Goal: Task Accomplishment & Management: Use online tool/utility

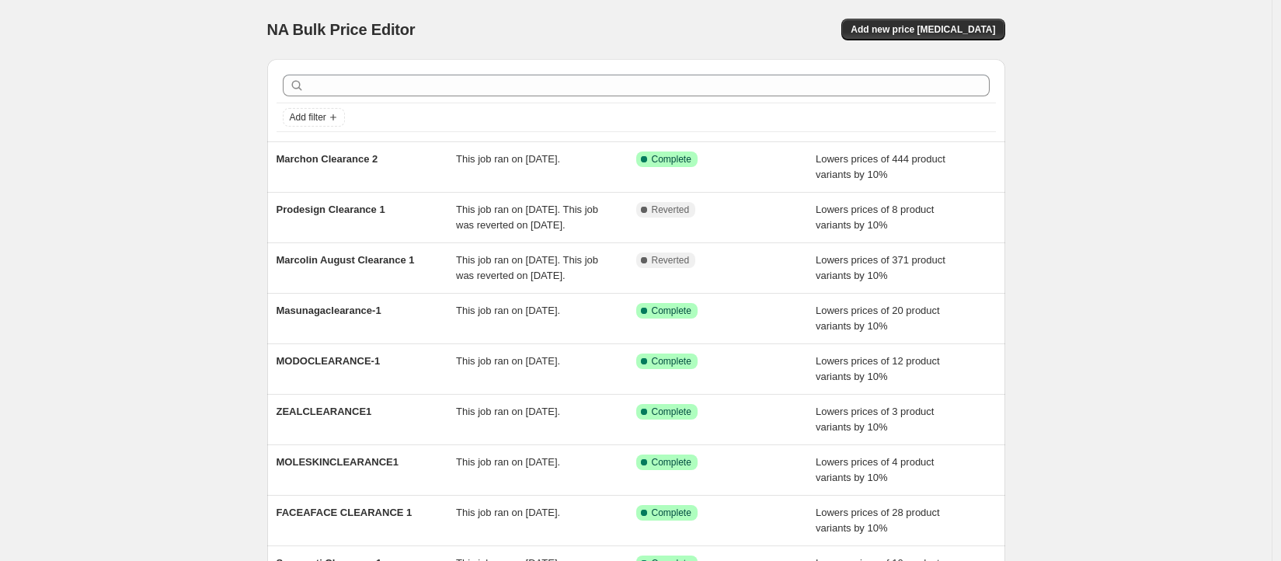
click at [132, 123] on div "NA Bulk Price Editor. This page is ready NA Bulk Price Editor Add new price [ME…" at bounding box center [635, 400] width 1271 height 800
click at [937, 36] on button "Add new price [MEDICAL_DATA]" at bounding box center [922, 30] width 163 height 22
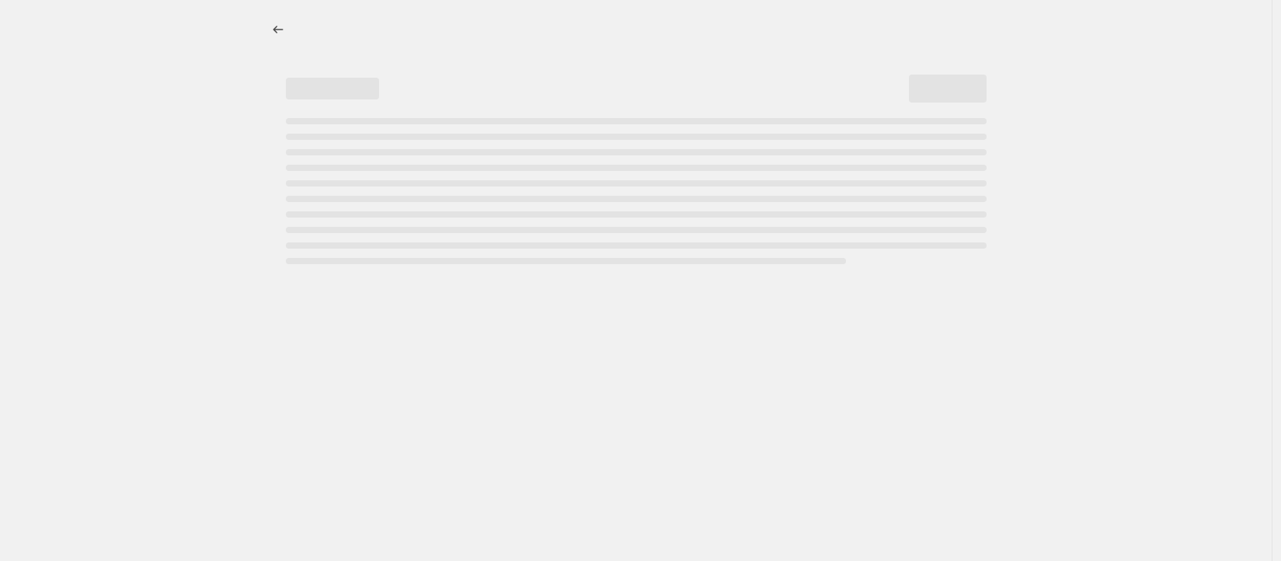
select select "percentage"
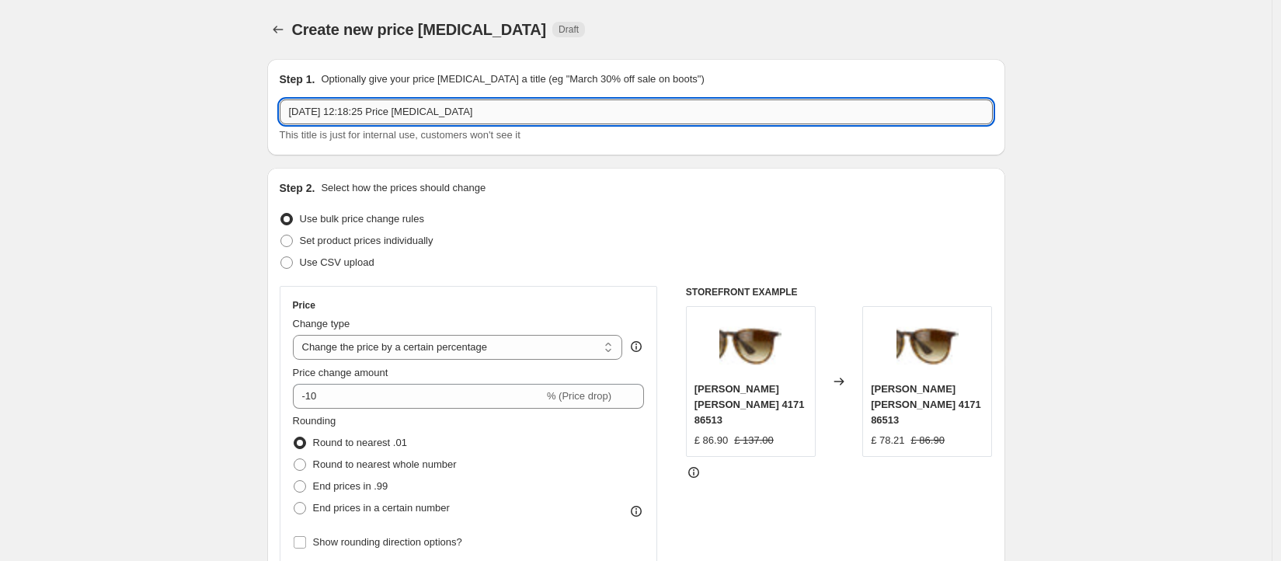
click at [379, 113] on input "19 Aug 2025, 12:18:25 Price change job" at bounding box center [636, 111] width 713 height 25
drag, startPoint x: 607, startPoint y: 121, endPoint x: 143, endPoint y: 54, distance: 469.2
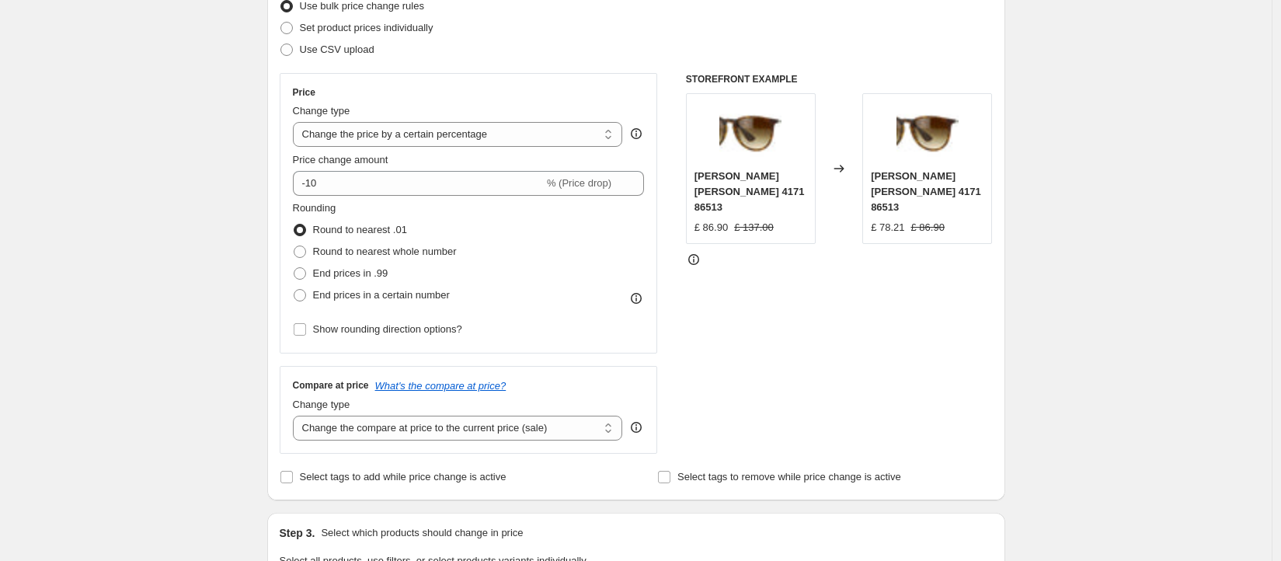
scroll to position [248, 0]
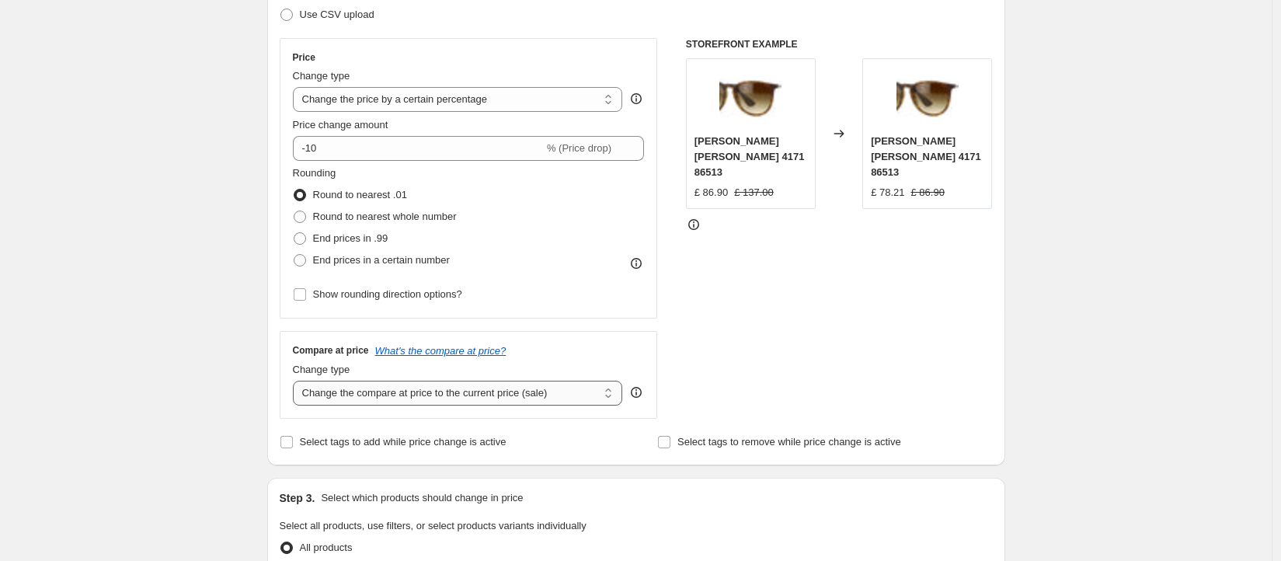
type input "Safilo Clearance 2"
click at [486, 402] on select "Change the compare at price to the current price (sale) Change the compare at p…" at bounding box center [458, 393] width 330 height 25
select select "no_change"
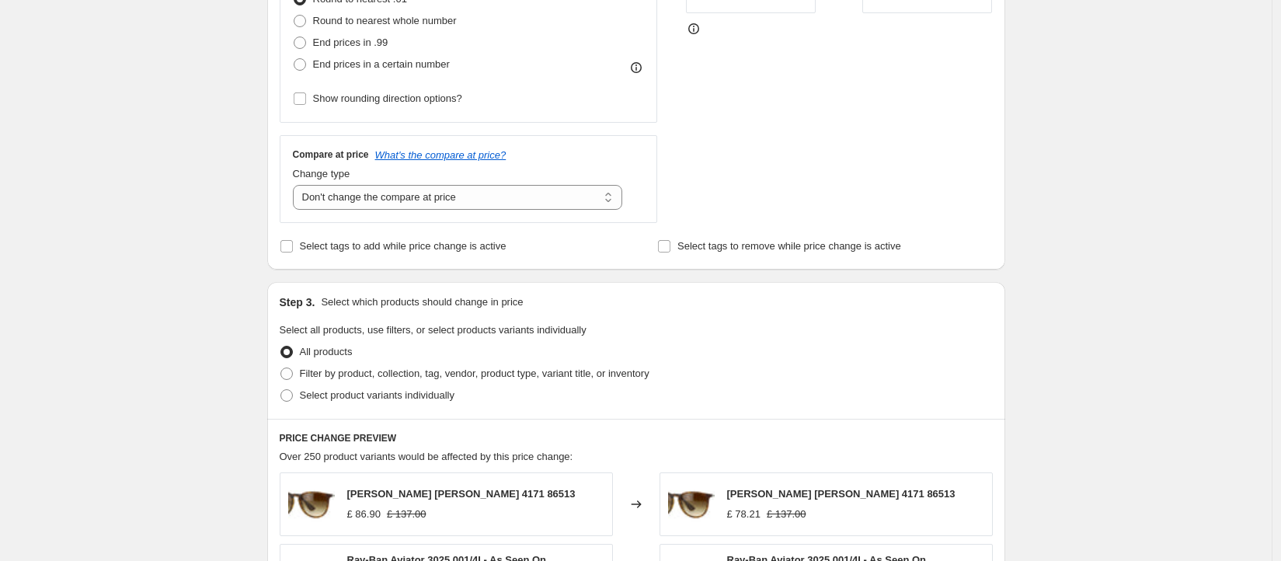
scroll to position [447, 0]
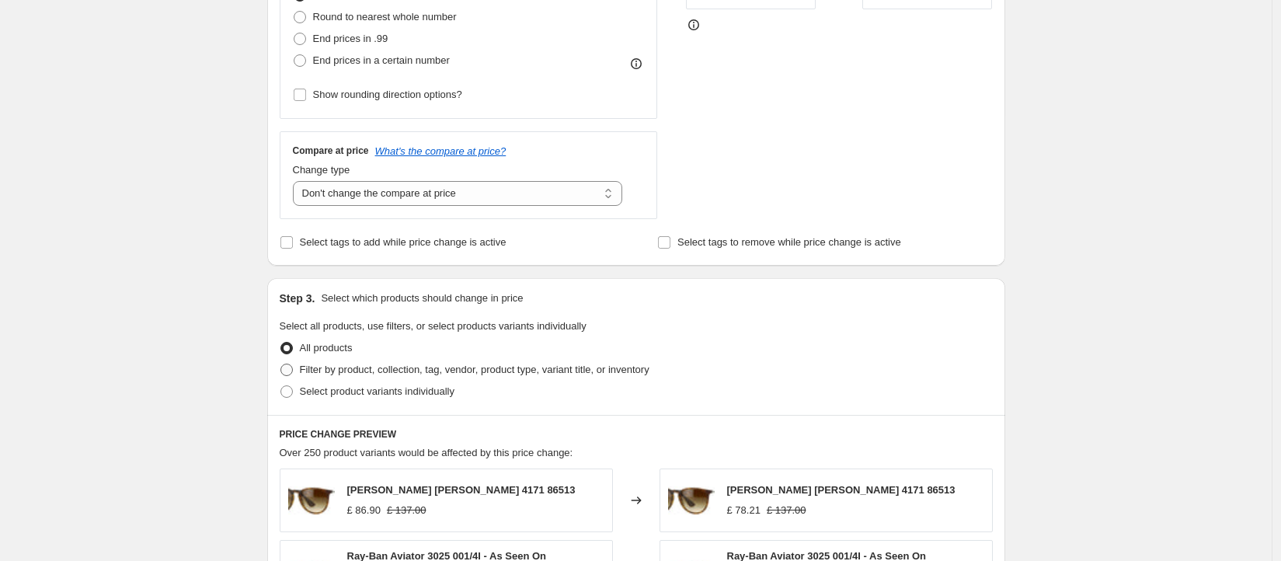
click at [649, 371] on span "Filter by product, collection, tag, vendor, product type, variant title, or inv…" at bounding box center [474, 369] width 349 height 12
click at [281, 364] on input "Filter by product, collection, tag, vendor, product type, variant title, or inv…" at bounding box center [280, 363] width 1 height 1
radio input "true"
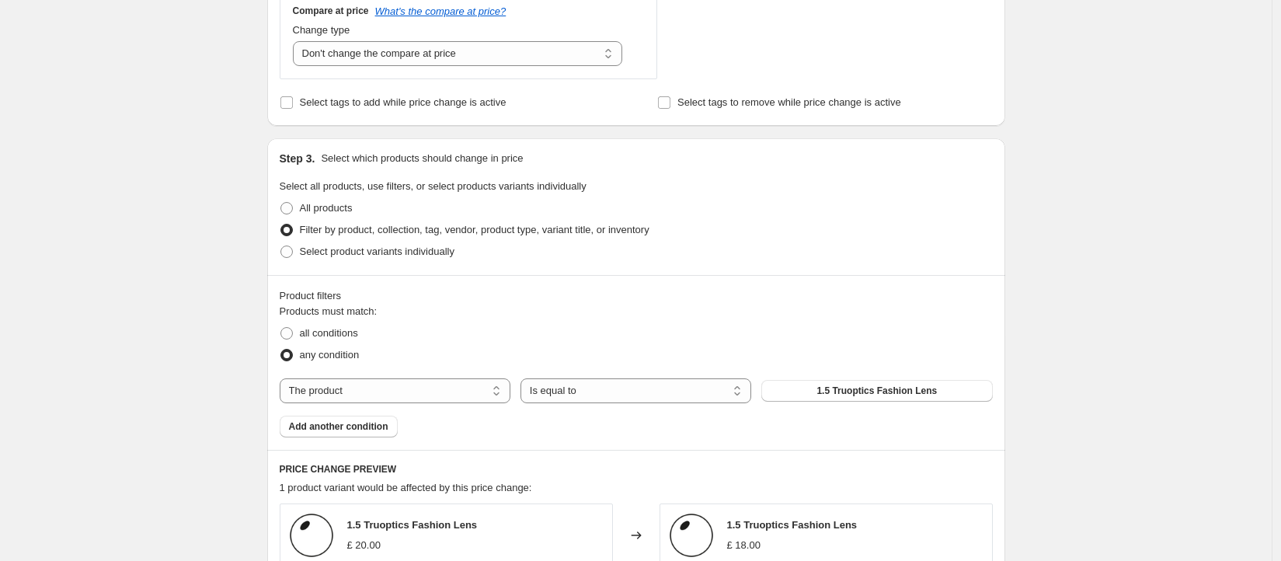
scroll to position [662, 0]
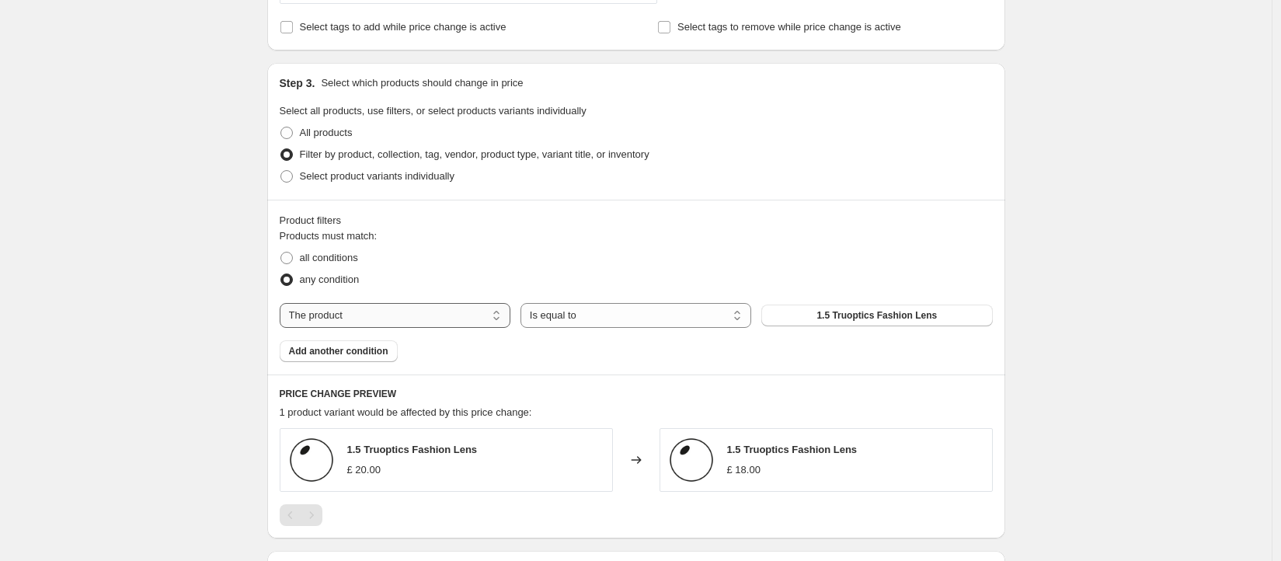
click at [485, 318] on select "The product The product's collection The product's tag The product's vendor The…" at bounding box center [395, 315] width 231 height 25
select select "tag"
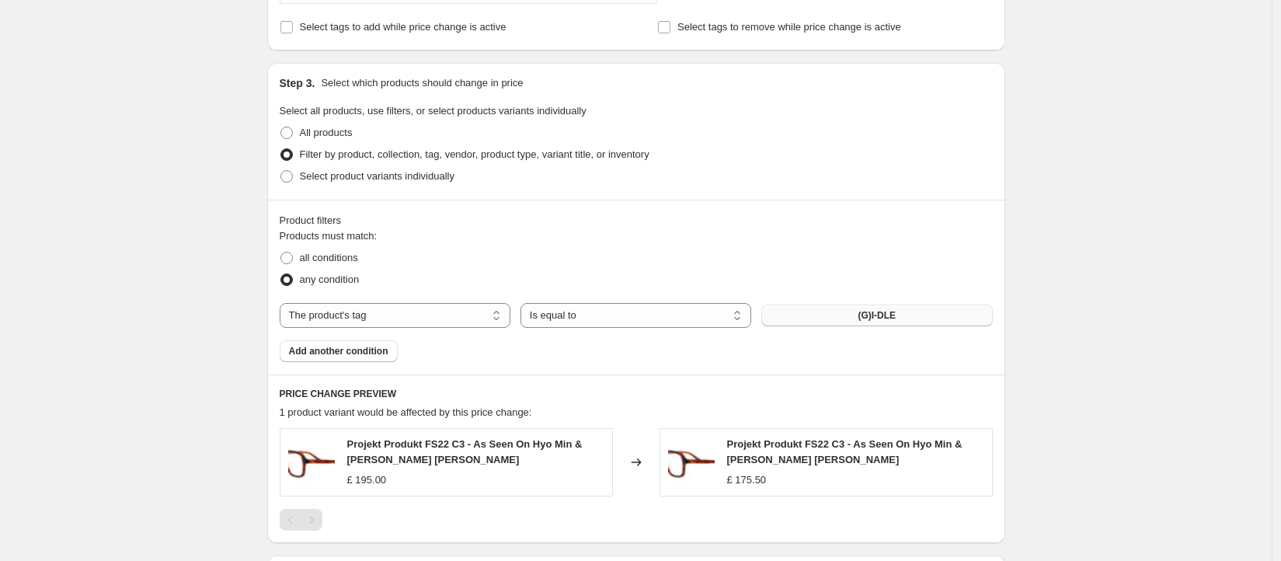
click at [881, 308] on button "(G)I-DLE" at bounding box center [876, 315] width 231 height 22
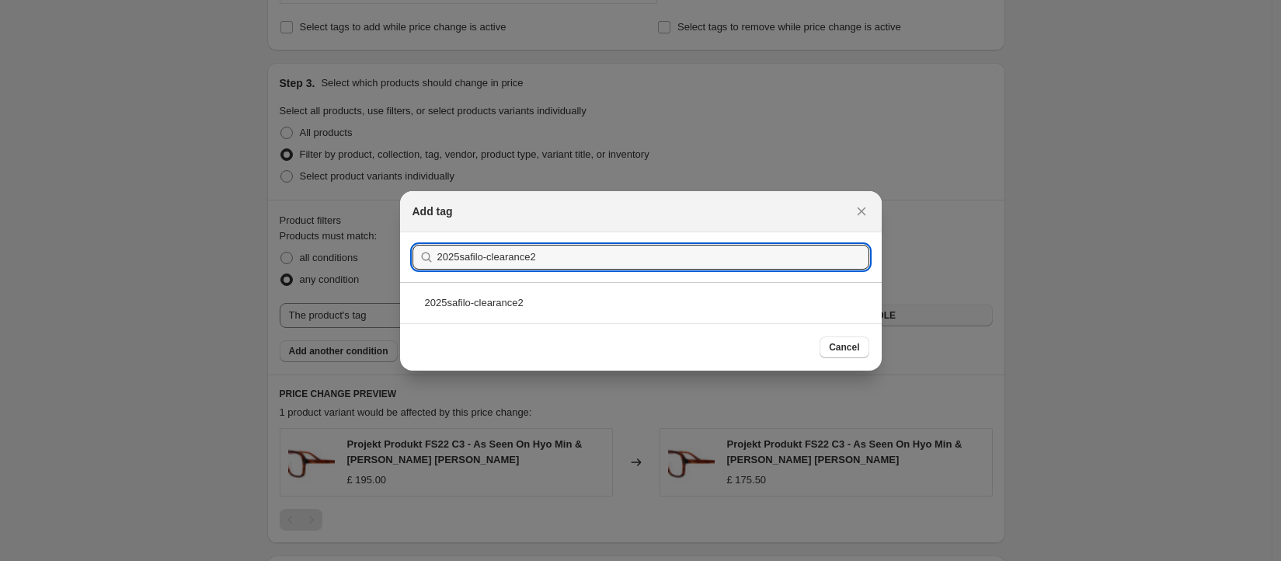
type input "2025safilo-clearance2"
click at [581, 326] on div "Cancel" at bounding box center [640, 346] width 481 height 47
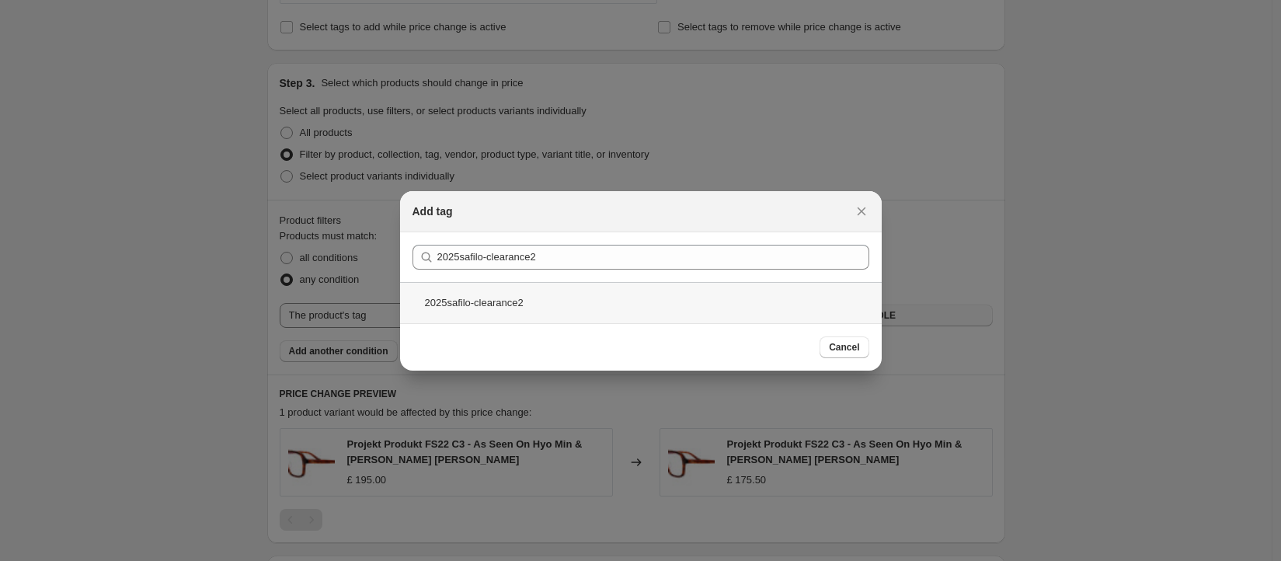
click at [577, 310] on div "2025safilo-clearance2" at bounding box center [640, 302] width 481 height 41
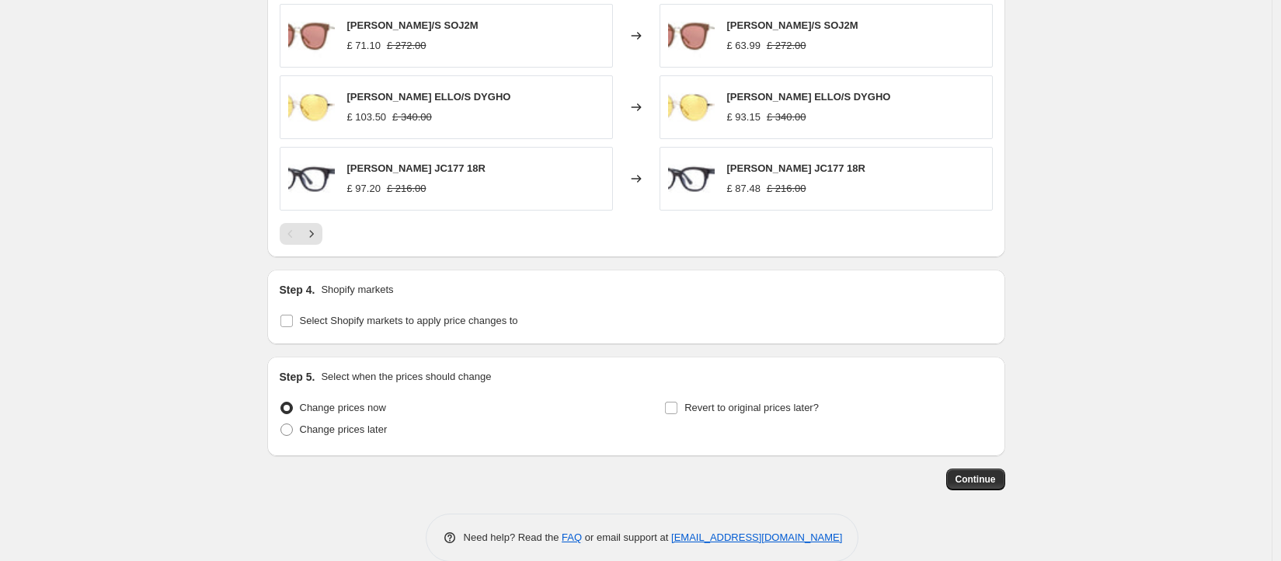
scroll to position [1253, 0]
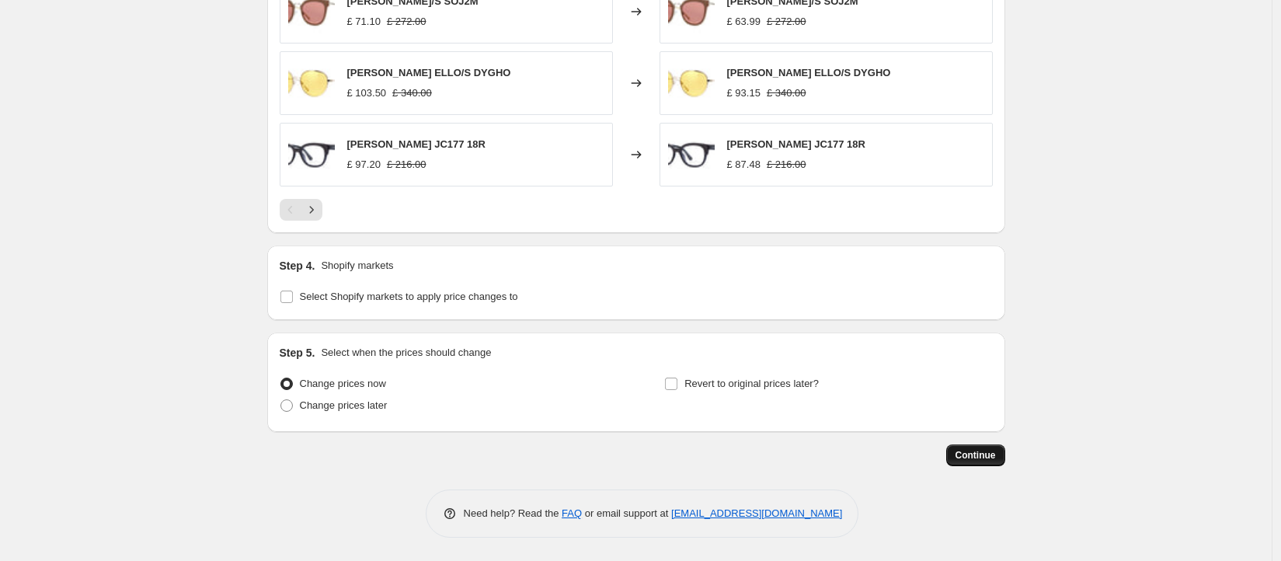
click at [1002, 457] on button "Continue" at bounding box center [975, 455] width 59 height 22
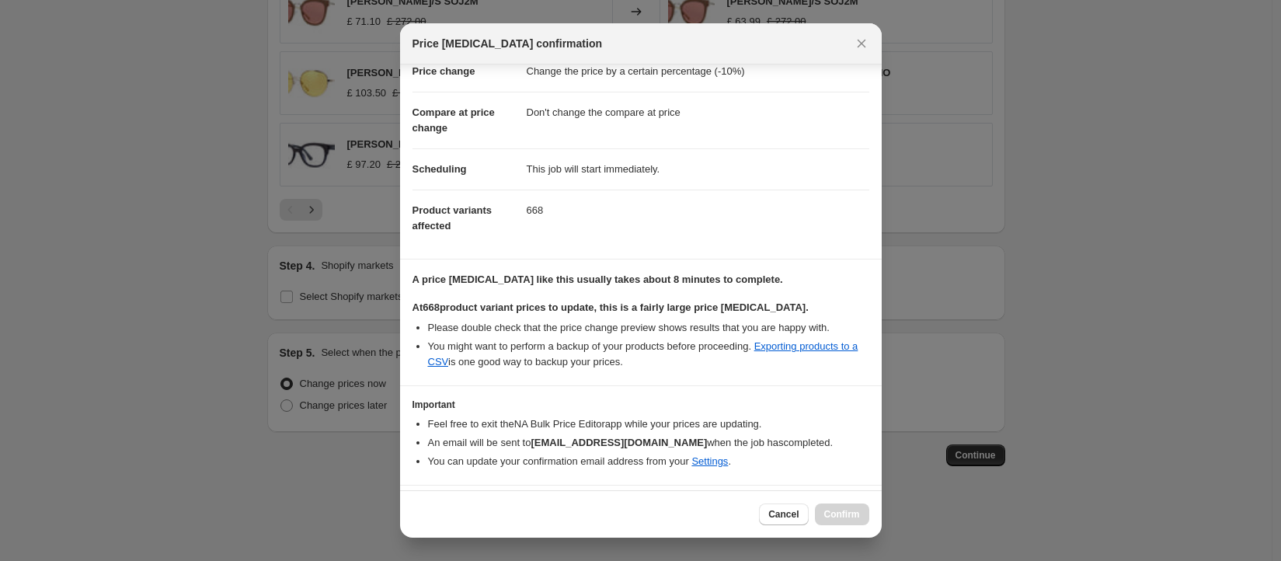
scroll to position [99, 0]
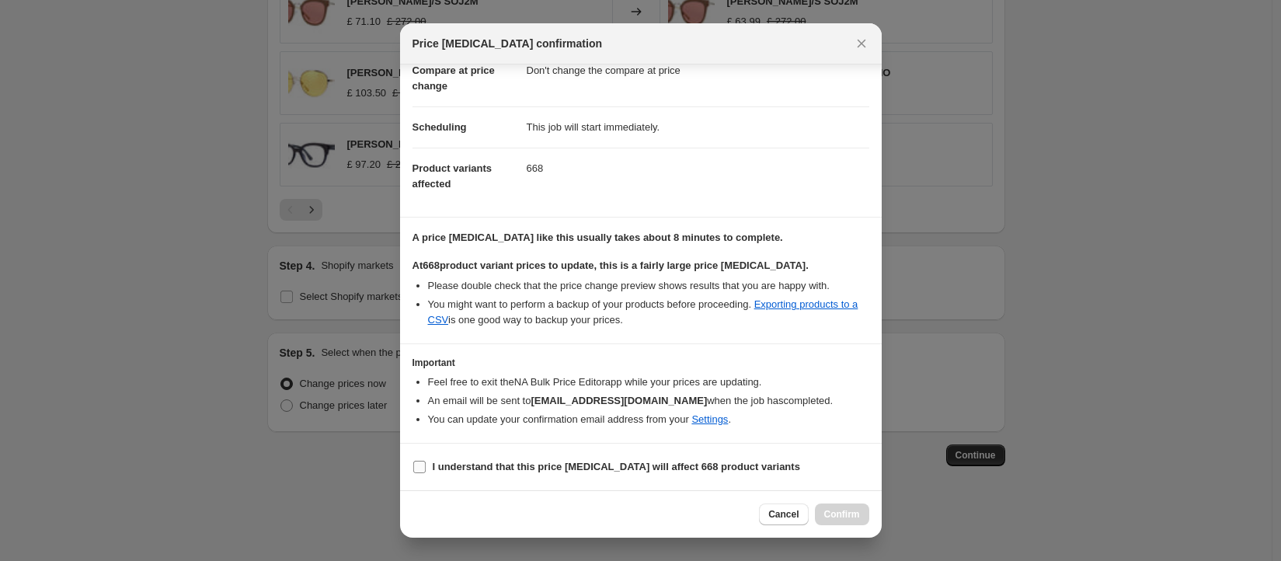
click at [413, 468] on input "I understand that this price change job will affect 668 product variants" at bounding box center [419, 467] width 12 height 12
checkbox input "true"
click at [844, 517] on span "Confirm" at bounding box center [842, 514] width 36 height 12
type input "Safilo Clearance 2"
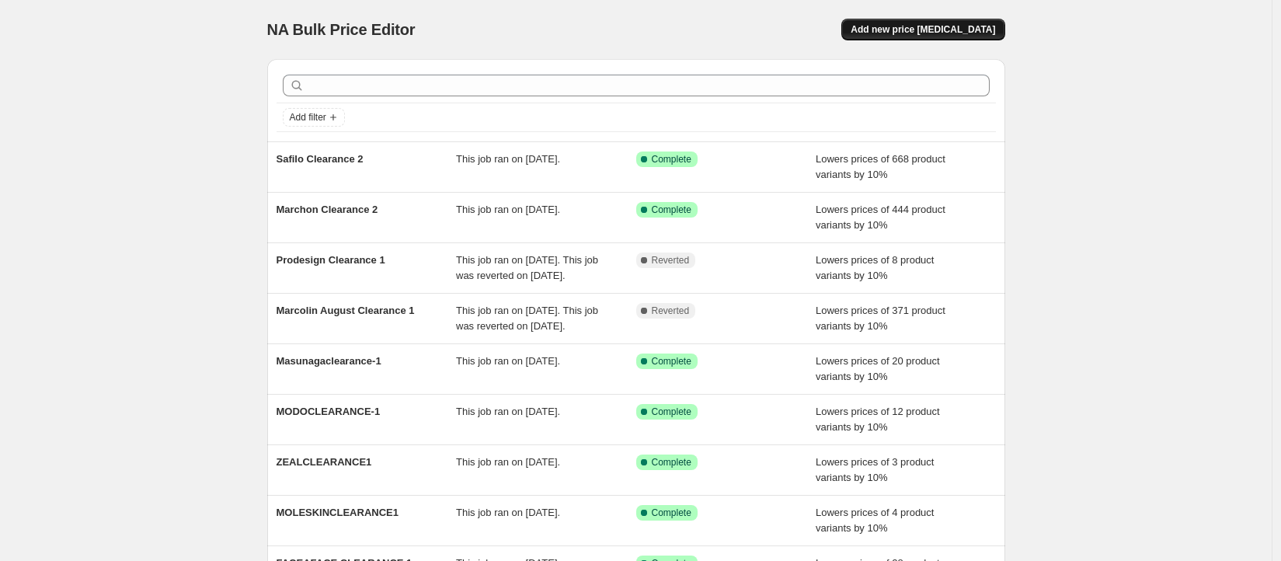
click at [980, 36] on button "Add new price [MEDICAL_DATA]" at bounding box center [922, 30] width 163 height 22
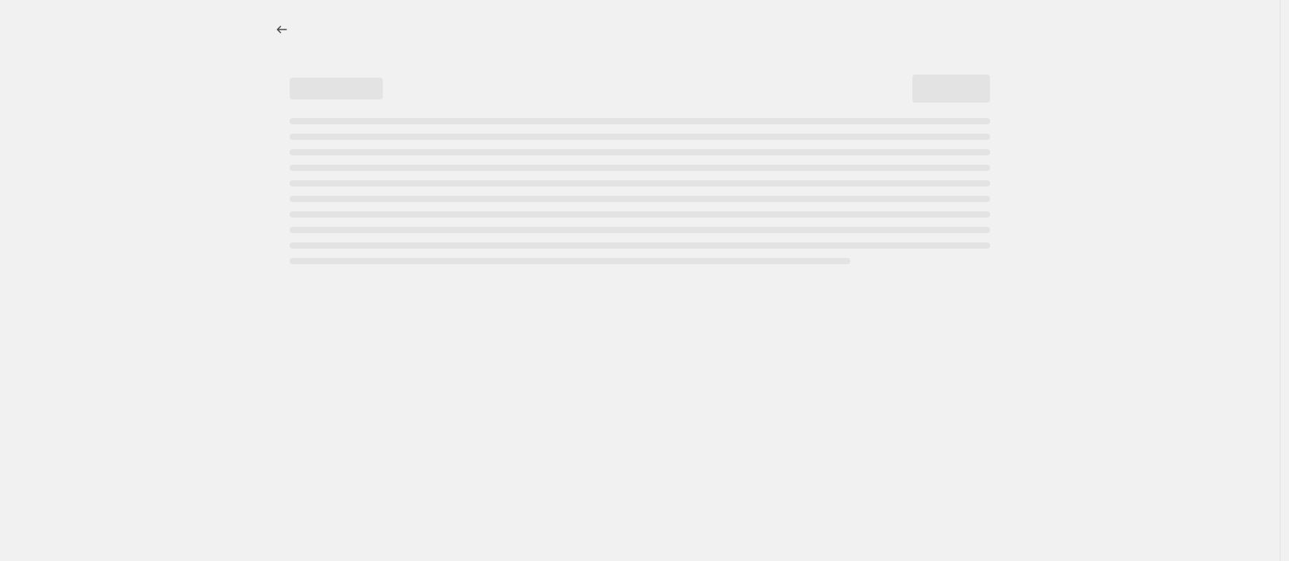
select select "percentage"
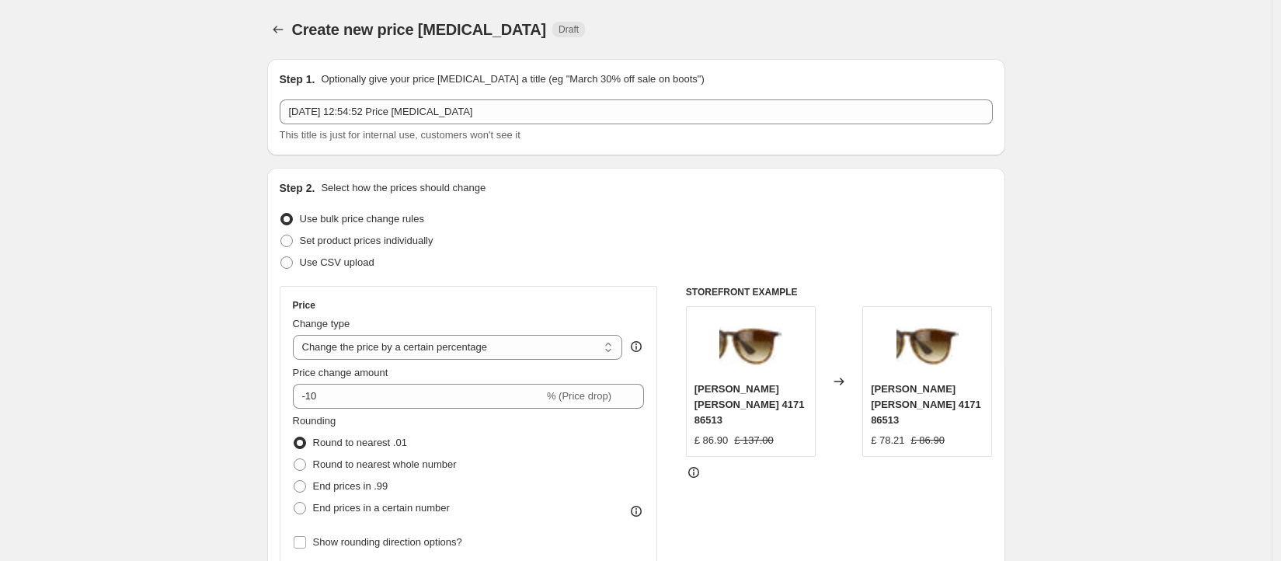
click at [531, 127] on div "This title is just for internal use, customers won't see it" at bounding box center [636, 135] width 713 height 16
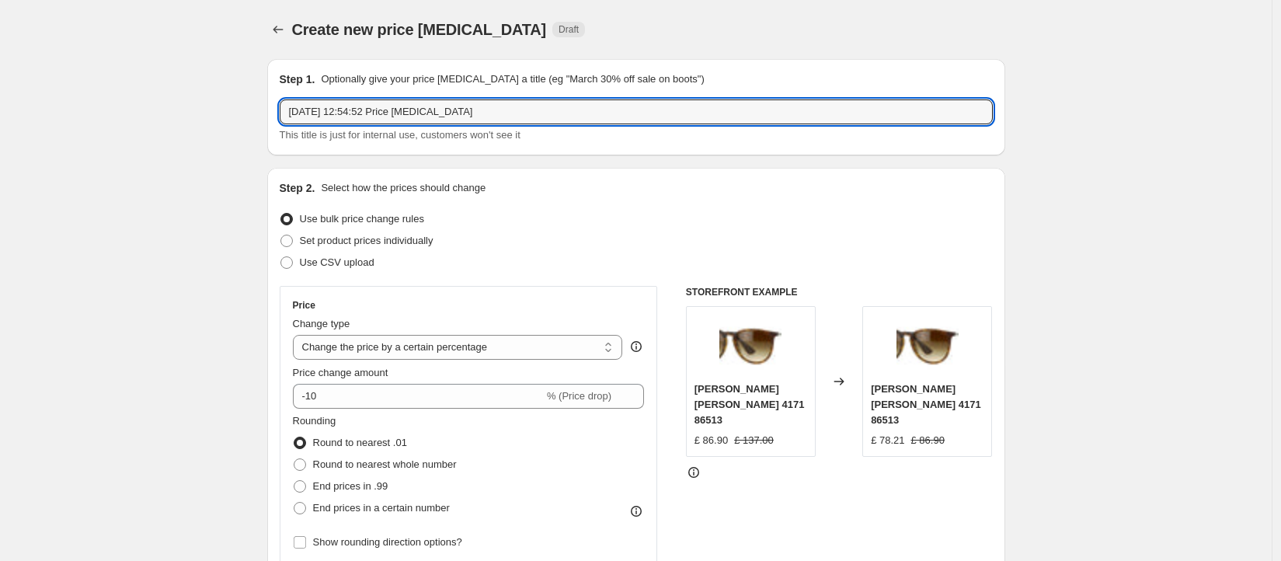
drag, startPoint x: 456, startPoint y: 118, endPoint x: 243, endPoint y: 127, distance: 213.0
click at [464, 107] on input "[DATE] 12:54:52 Price [MEDICAL_DATA]" at bounding box center [636, 111] width 713 height 25
drag, startPoint x: 502, startPoint y: 106, endPoint x: 192, endPoint y: 107, distance: 310.6
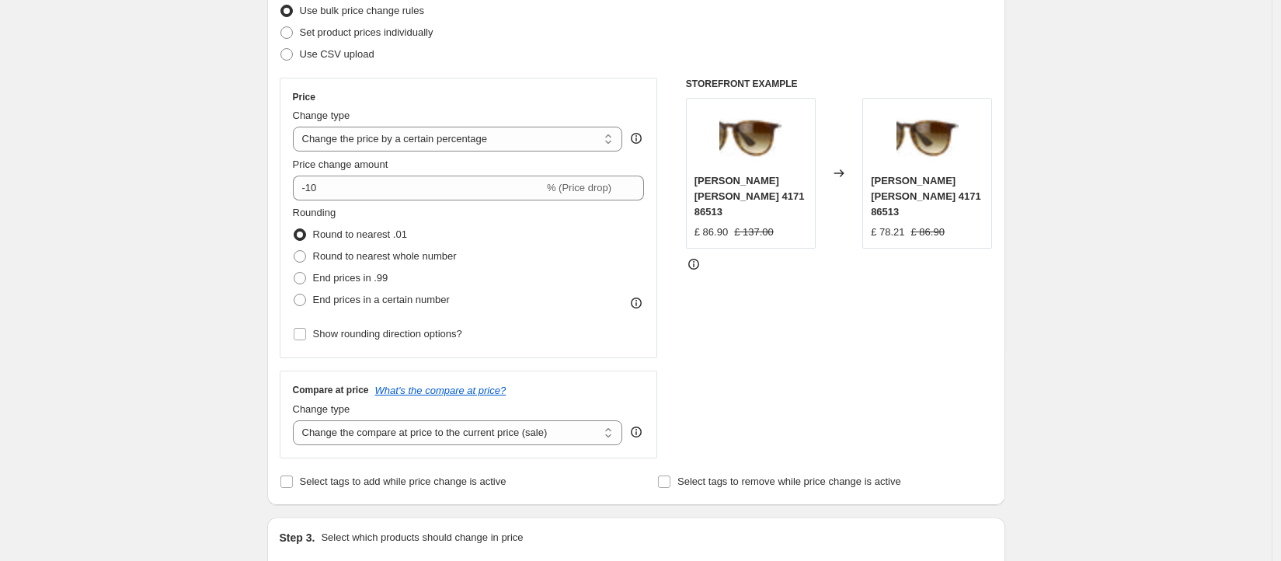
scroll to position [353, 0]
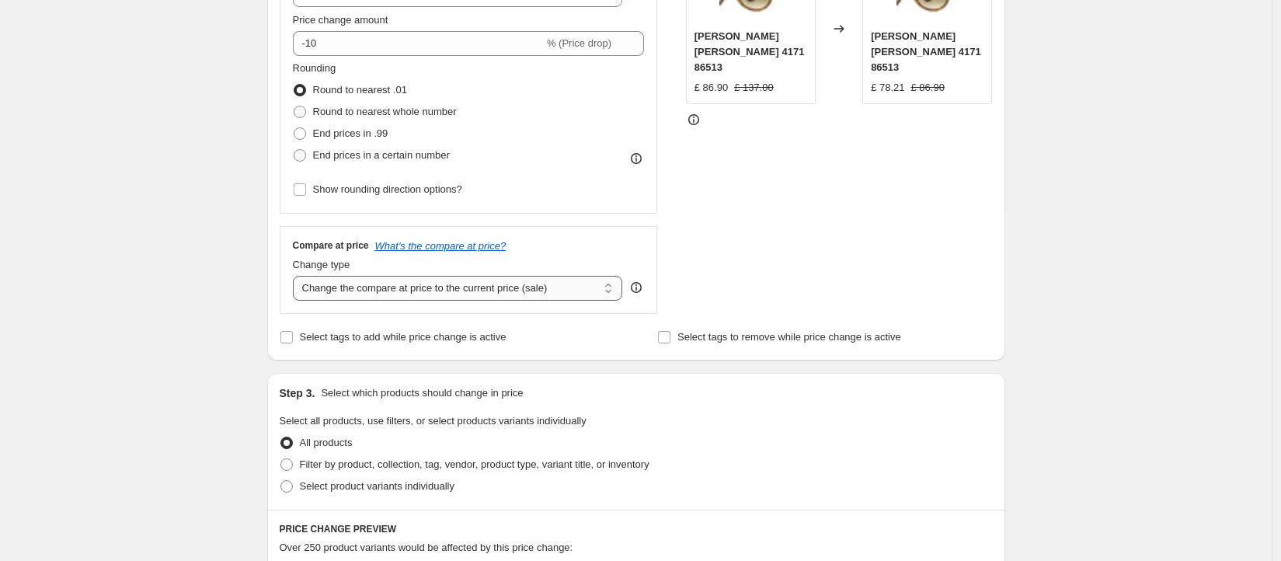
type input "Derigo Clearance 2"
click at [506, 284] on select "Change the compare at price to the current price (sale) Change the compare at p…" at bounding box center [458, 288] width 330 height 25
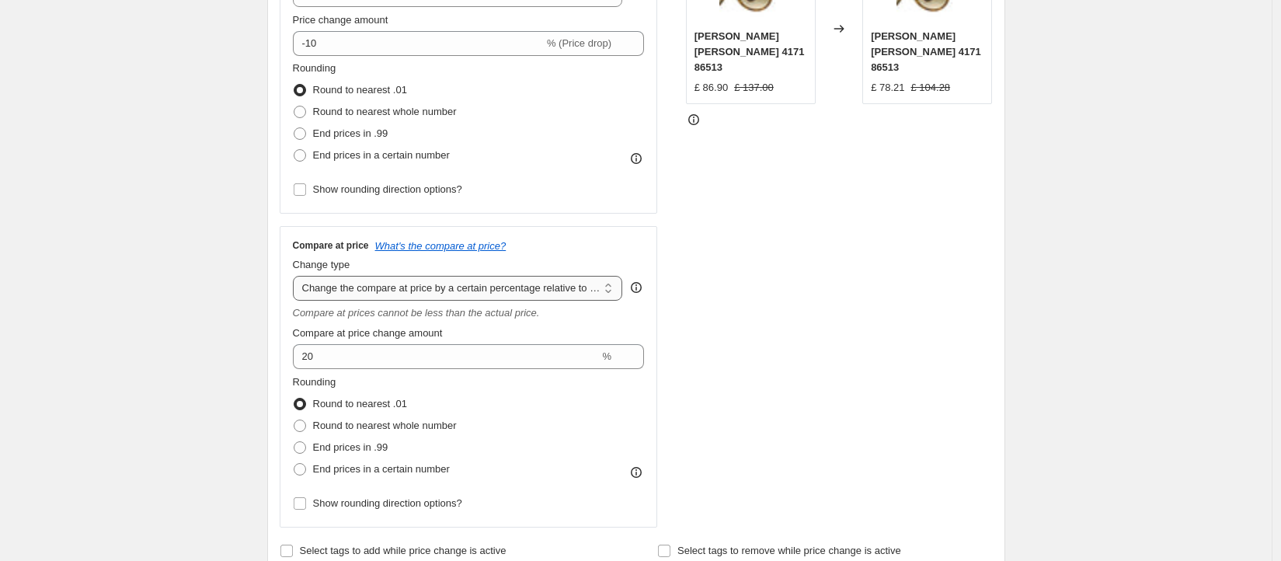
click at [438, 287] on select "Change the compare at price to the current price (sale) Change the compare at p…" at bounding box center [458, 288] width 330 height 25
select select "no_change"
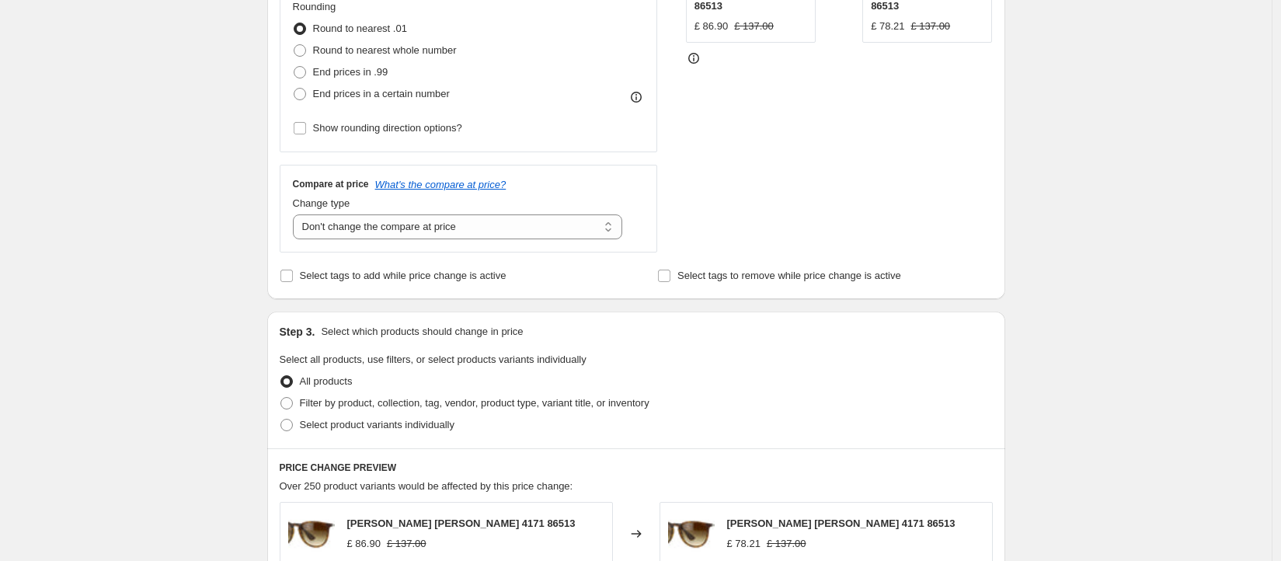
scroll to position [481, 0]
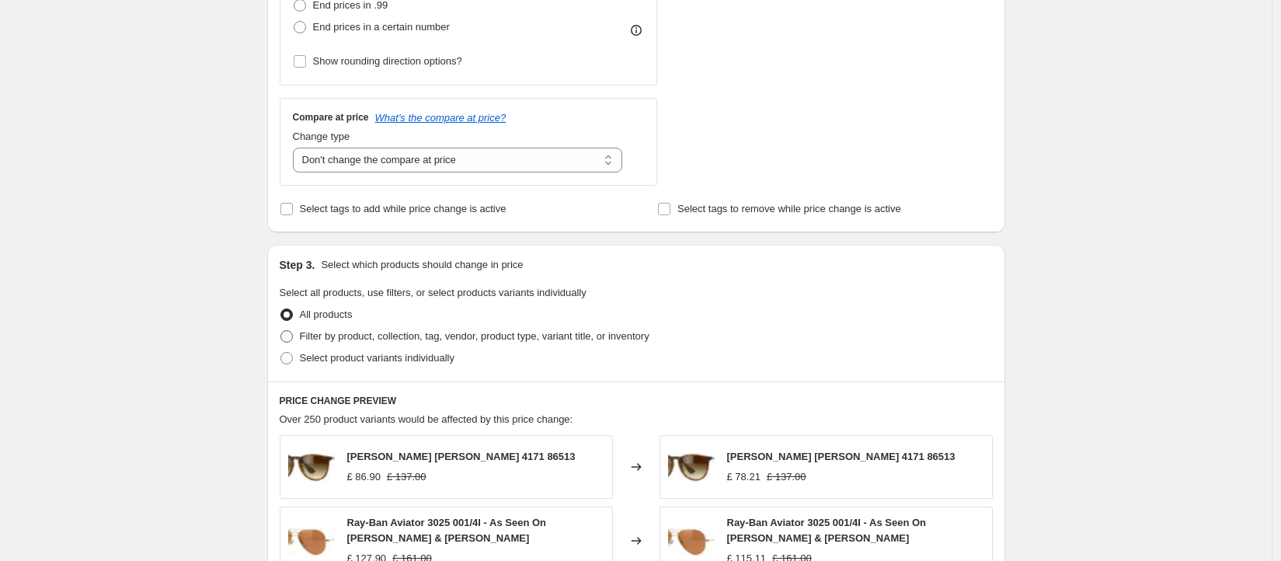
click at [462, 330] on span "Filter by product, collection, tag, vendor, product type, variant title, or inv…" at bounding box center [474, 336] width 349 height 12
click at [281, 330] on input "Filter by product, collection, tag, vendor, product type, variant title, or inv…" at bounding box center [280, 330] width 1 height 1
radio input "true"
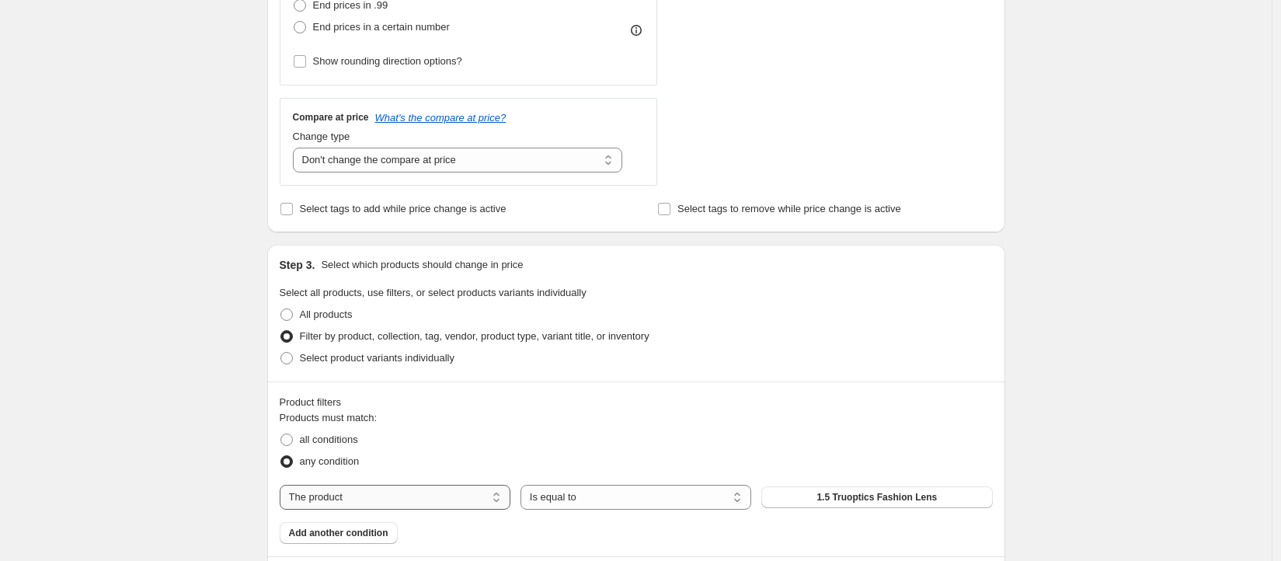
click at [401, 502] on select "The product The product's collection The product's tag The product's vendor The…" at bounding box center [395, 497] width 231 height 25
select select "tag"
click at [895, 495] on span "(G)I-DLE" at bounding box center [876, 497] width 38 height 12
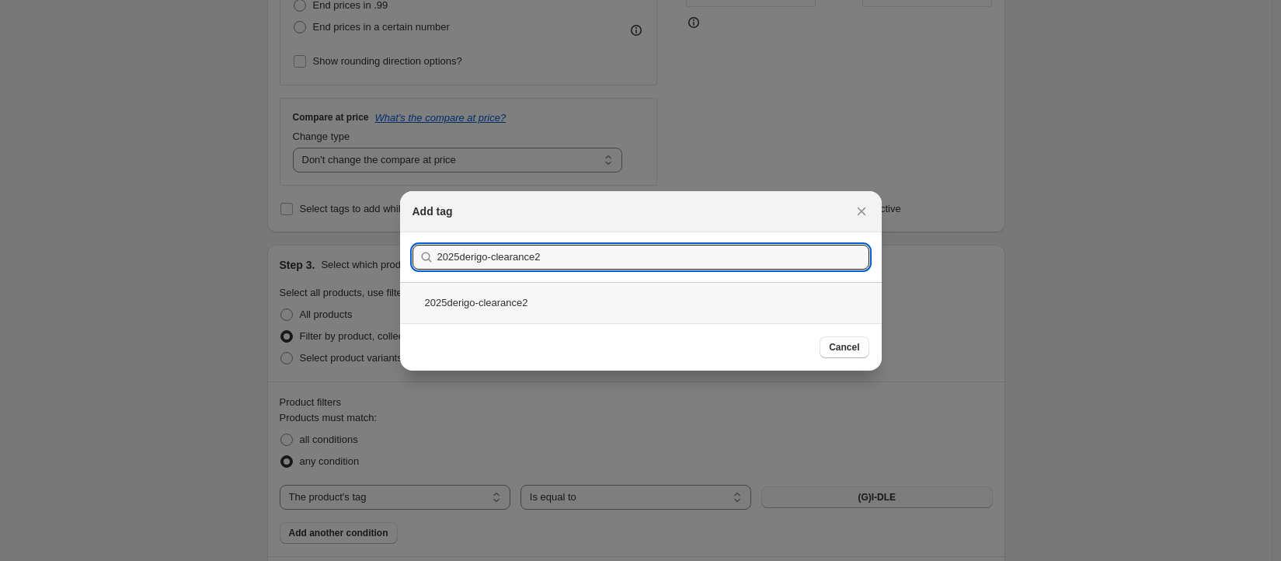
type input "2025derigo-clearance2"
click at [585, 289] on div "2025derigo-clearance2" at bounding box center [640, 302] width 481 height 41
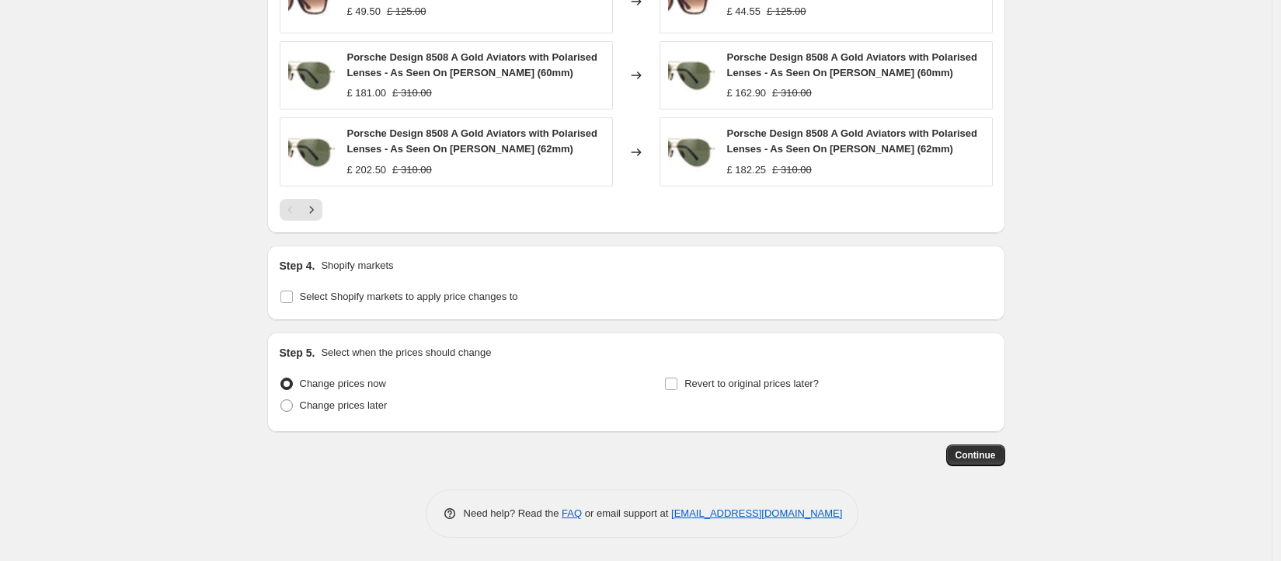
scroll to position [1293, 0]
click at [993, 457] on span "Continue" at bounding box center [975, 455] width 40 height 12
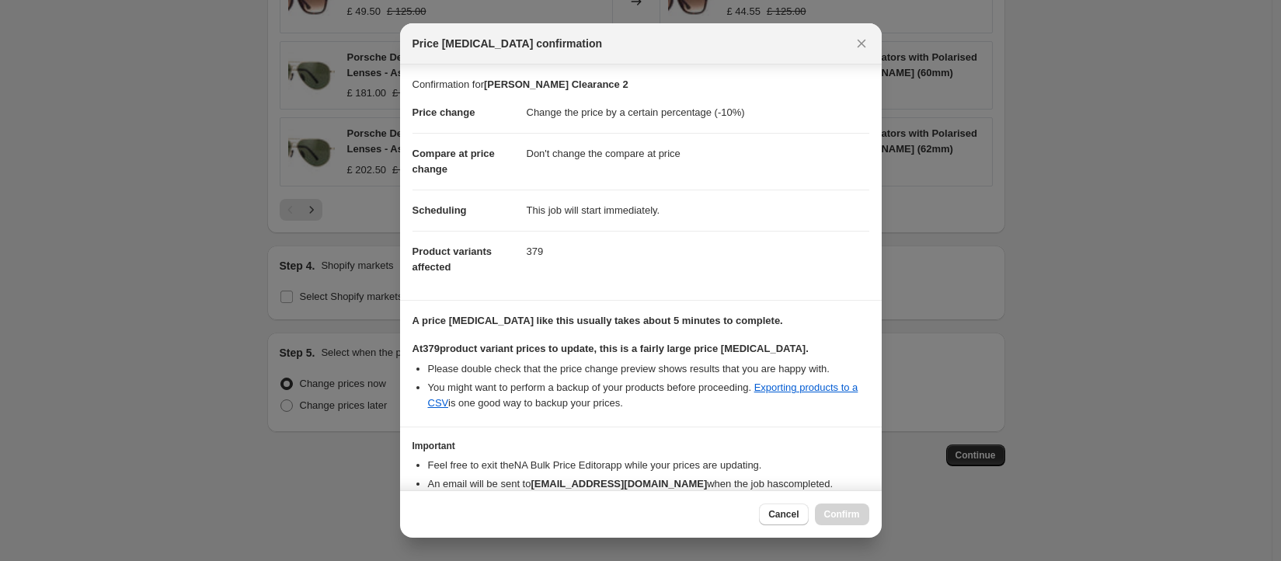
scroll to position [99, 0]
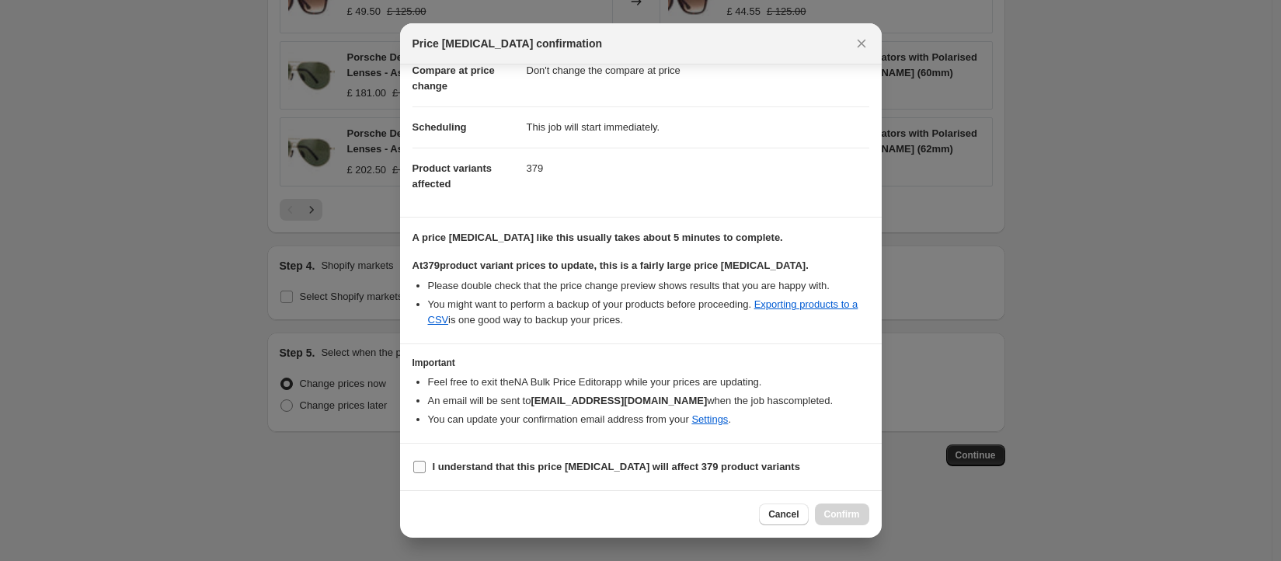
click at [422, 467] on input "I understand that this price change job will affect 379 product variants" at bounding box center [419, 467] width 12 height 12
checkbox input "true"
click at [835, 517] on span "Confirm" at bounding box center [842, 514] width 36 height 12
